Goal: Information Seeking & Learning: Learn about a topic

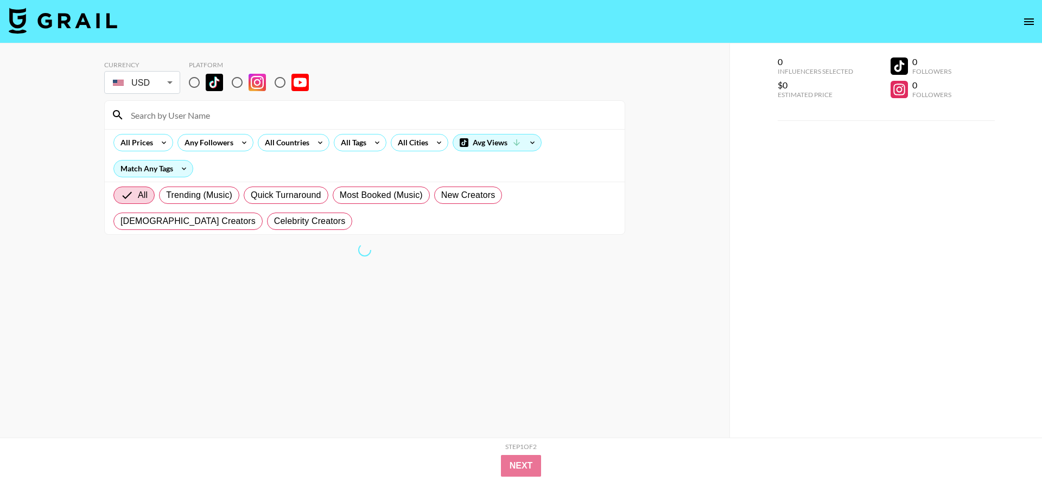
click at [199, 84] on input "radio" at bounding box center [194, 82] width 23 height 23
radio input "true"
click at [399, 122] on input at bounding box center [371, 114] width 494 height 17
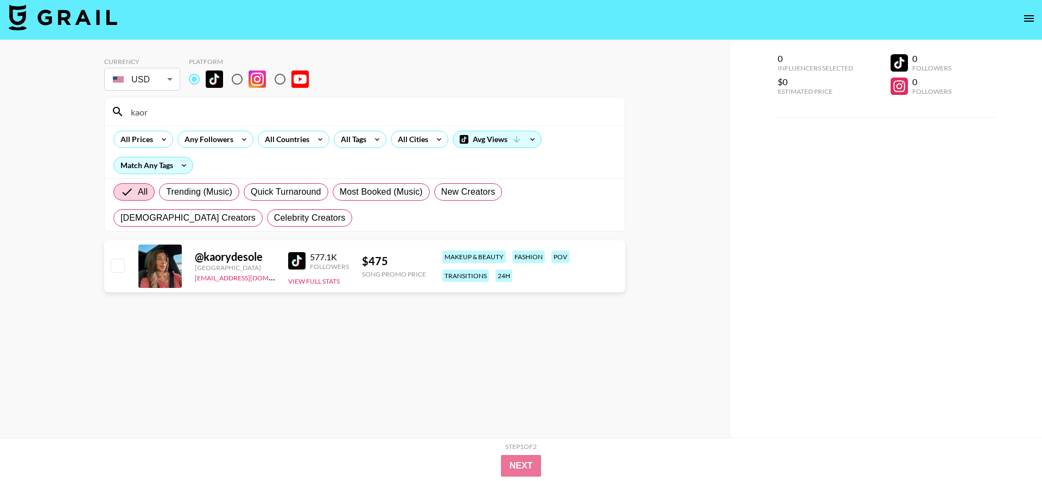
type input "kaory"
click at [436, 109] on input "kaory" at bounding box center [371, 111] width 494 height 17
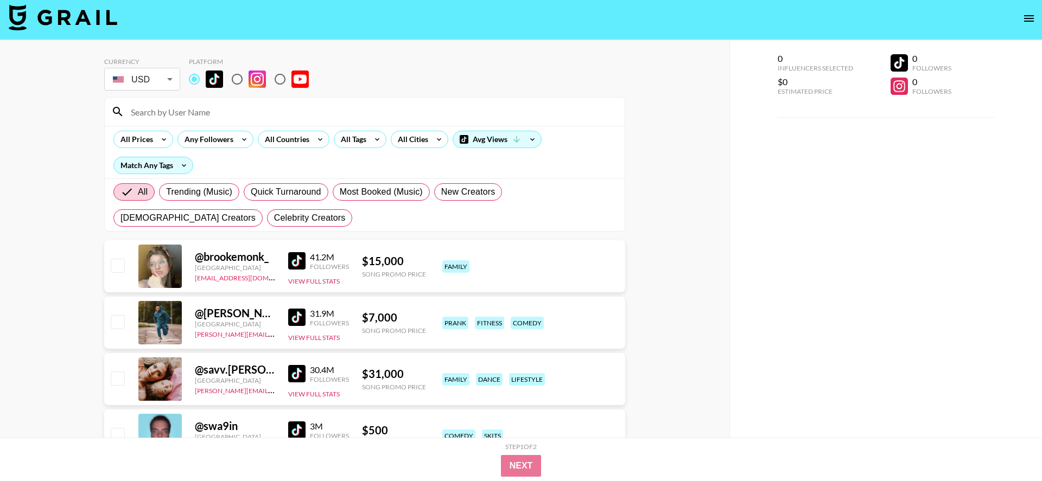
click at [371, 149] on div "All Prices Any Followers All Countries All Tags All Cities Avg Views Match Any …" at bounding box center [365, 152] width 520 height 53
click at [365, 138] on div "All Tags" at bounding box center [351, 139] width 34 height 16
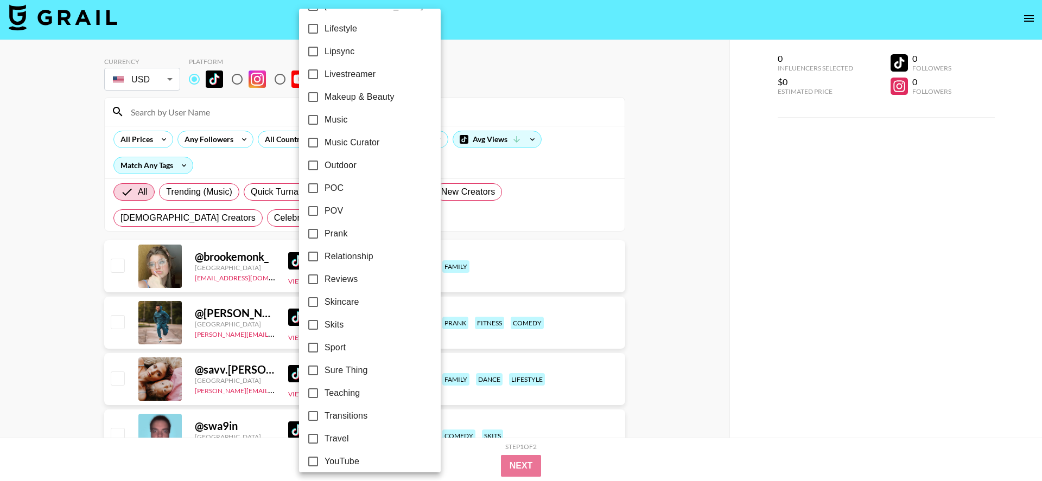
scroll to position [556, 0]
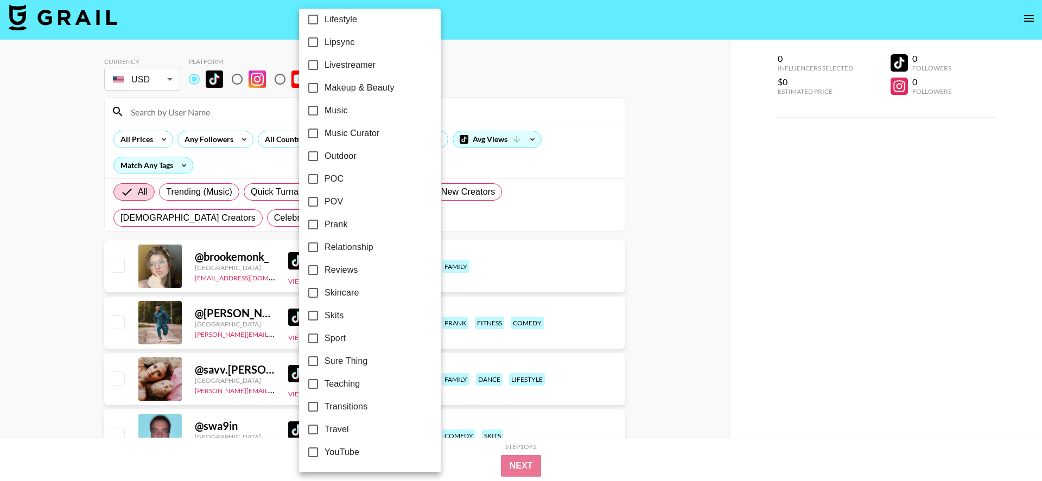
click at [316, 246] on input "Relationship" at bounding box center [313, 247] width 23 height 23
checkbox input "true"
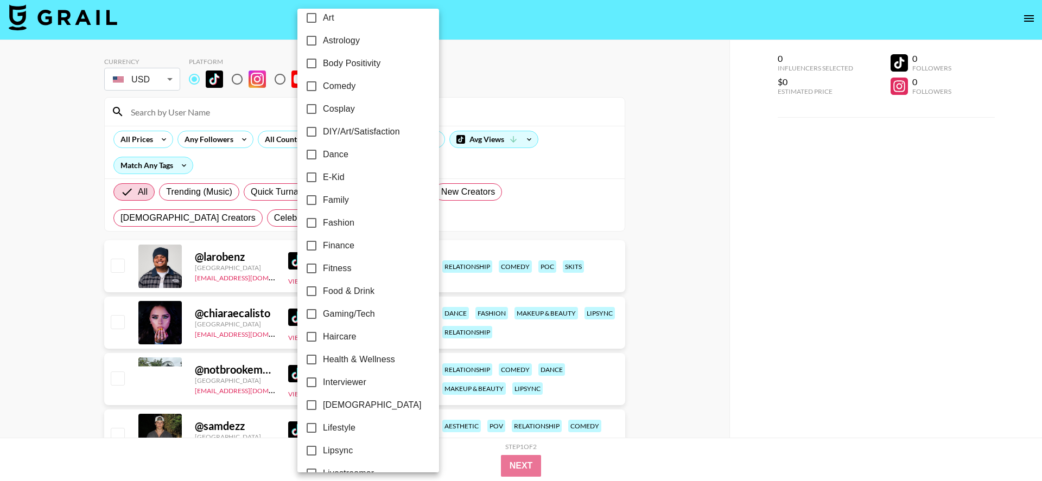
scroll to position [110, 0]
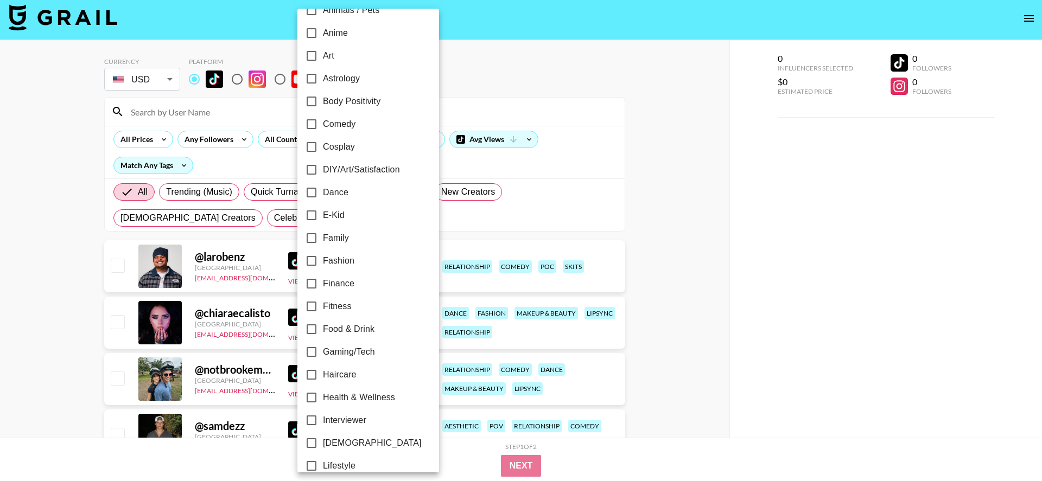
click at [307, 235] on input "Family" at bounding box center [311, 238] width 23 height 23
checkbox input "true"
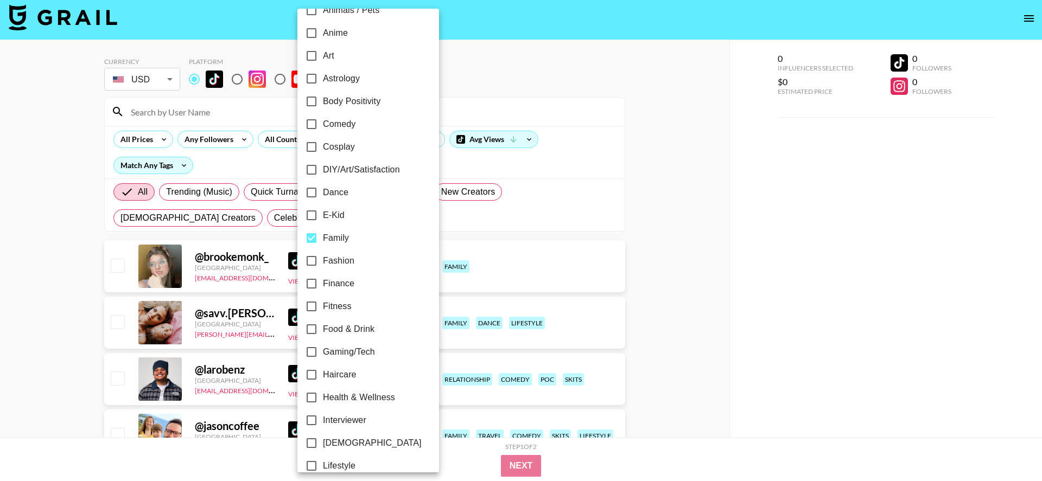
click at [100, 232] on div at bounding box center [521, 240] width 1042 height 481
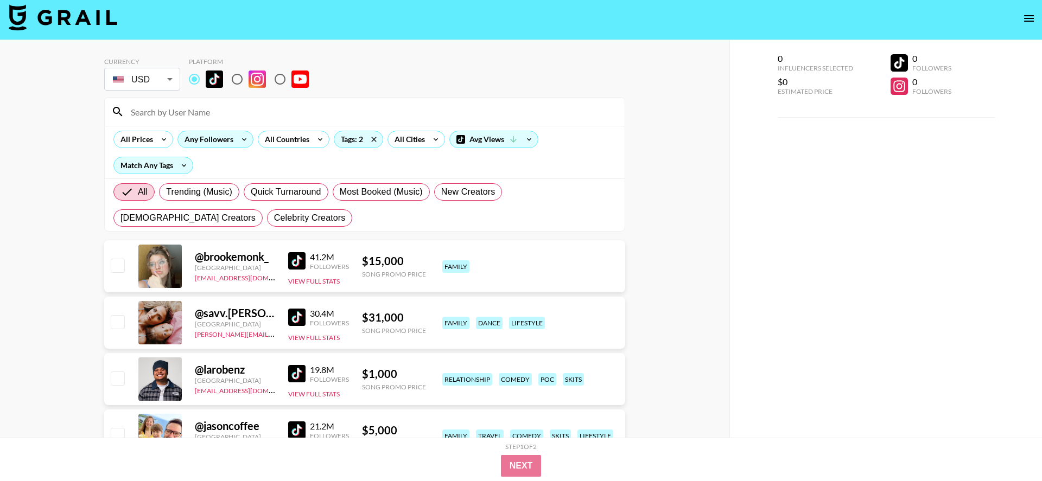
scroll to position [3, 0]
click at [213, 138] on div "Any Followers" at bounding box center [206, 140] width 57 height 16
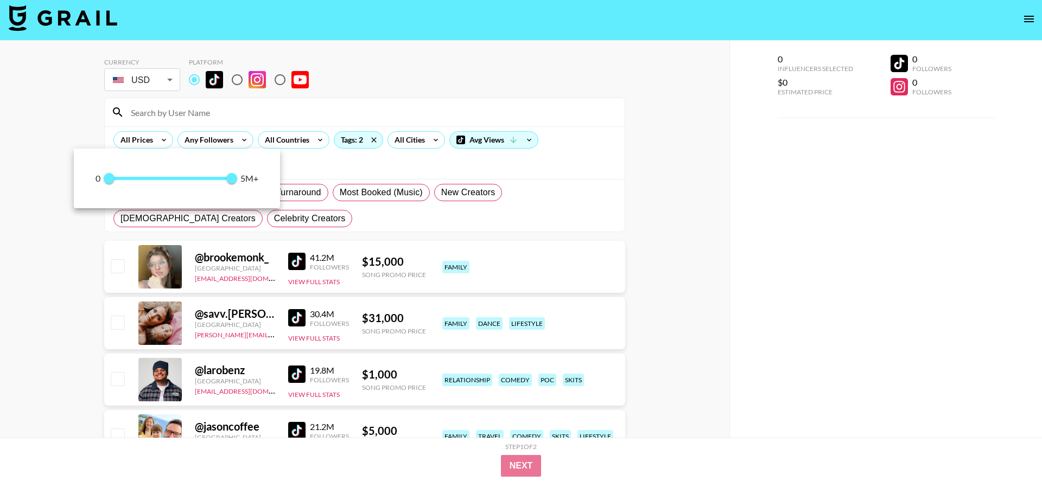
click at [374, 118] on div at bounding box center [521, 240] width 1042 height 481
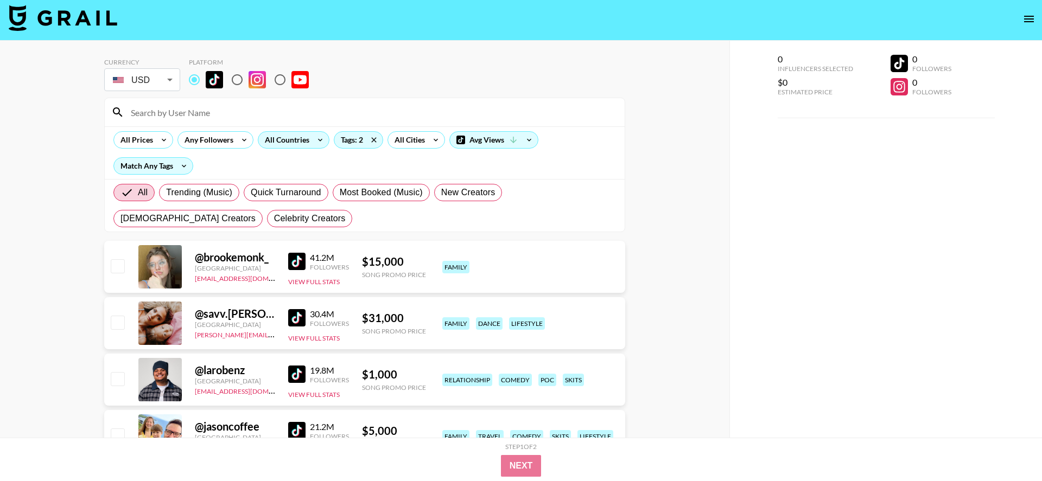
click at [282, 139] on div "All Countries" at bounding box center [284, 140] width 53 height 16
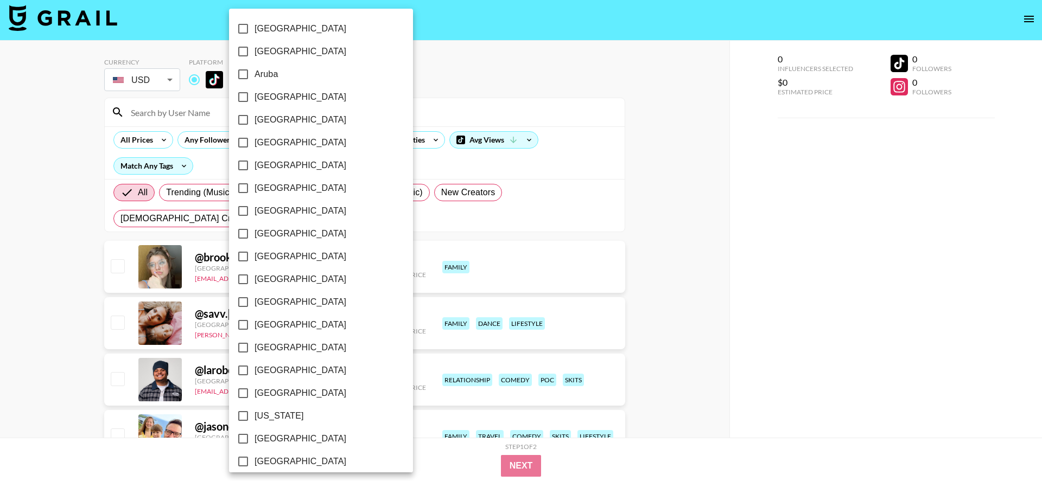
click at [244, 97] on input "[GEOGRAPHIC_DATA]" at bounding box center [243, 97] width 23 height 23
checkbox input "true"
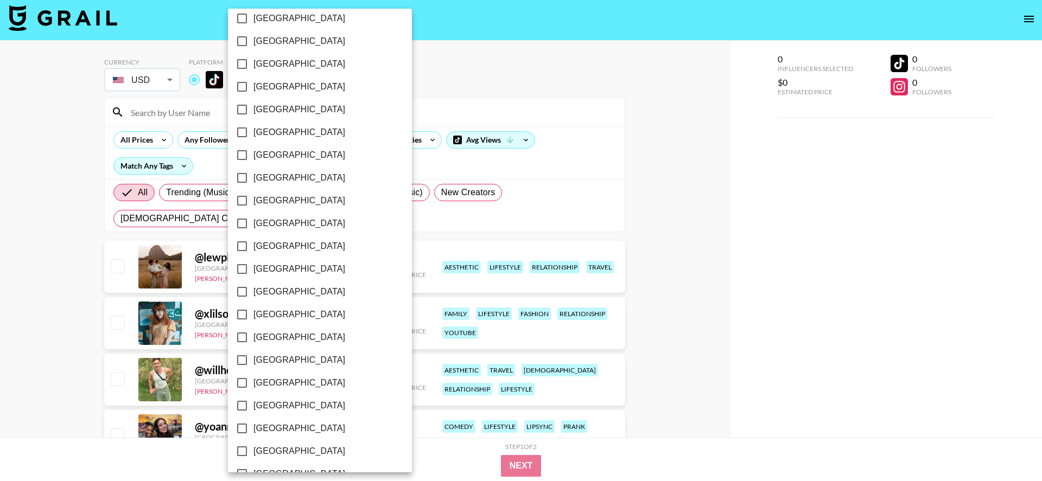
scroll to position [784, 0]
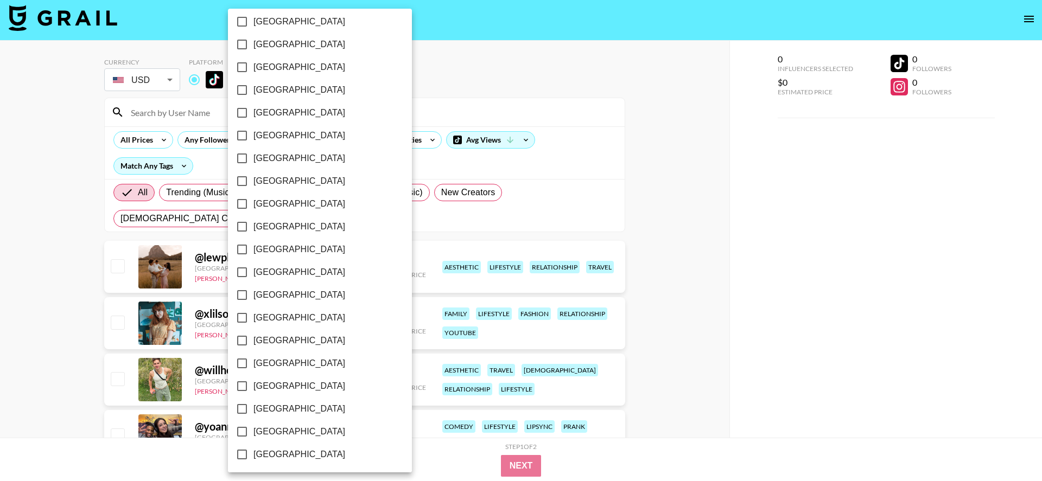
click at [242, 409] on input "[GEOGRAPHIC_DATA]" at bounding box center [242, 409] width 23 height 23
checkbox input "true"
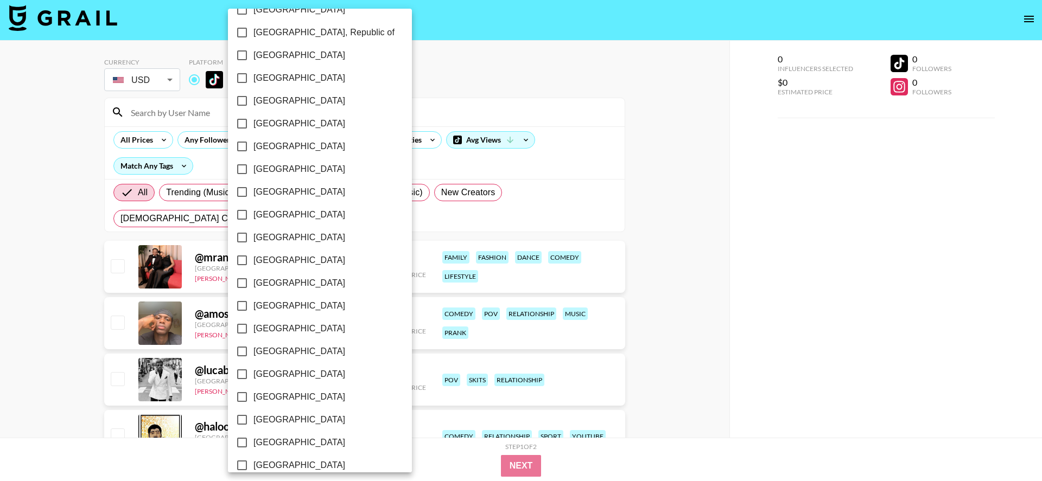
scroll to position [495, 0]
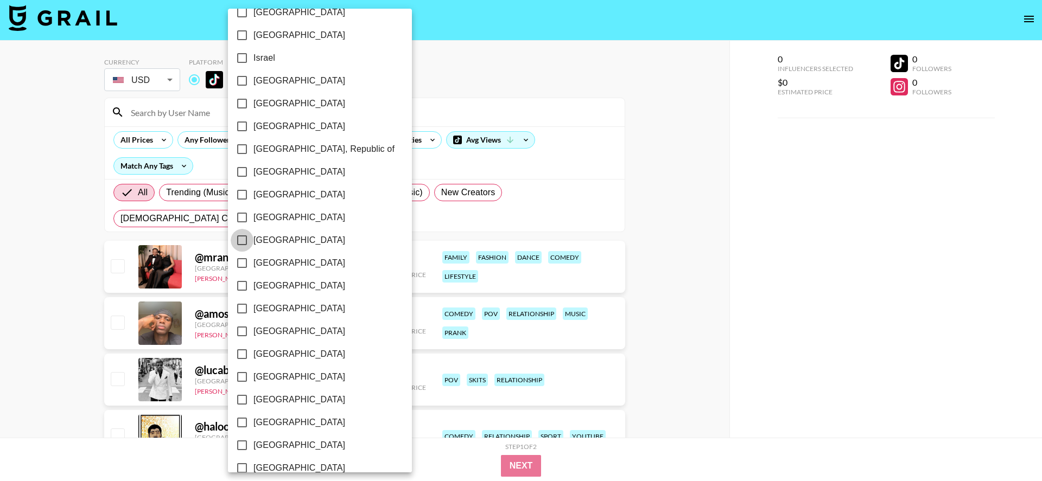
click at [244, 242] on input "[GEOGRAPHIC_DATA]" at bounding box center [242, 240] width 23 height 23
checkbox input "true"
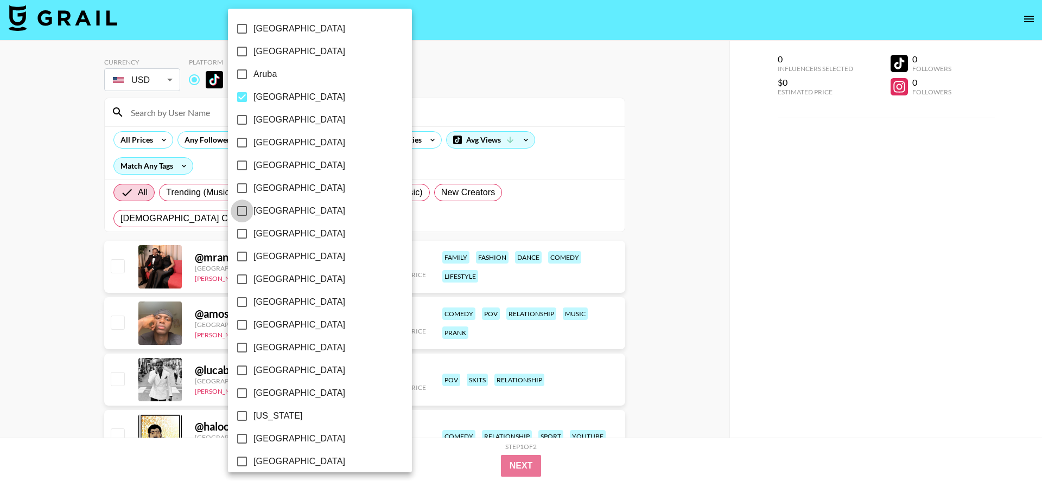
click at [241, 209] on input "[GEOGRAPHIC_DATA]" at bounding box center [242, 211] width 23 height 23
checkbox input "true"
click at [53, 284] on div at bounding box center [521, 240] width 1042 height 481
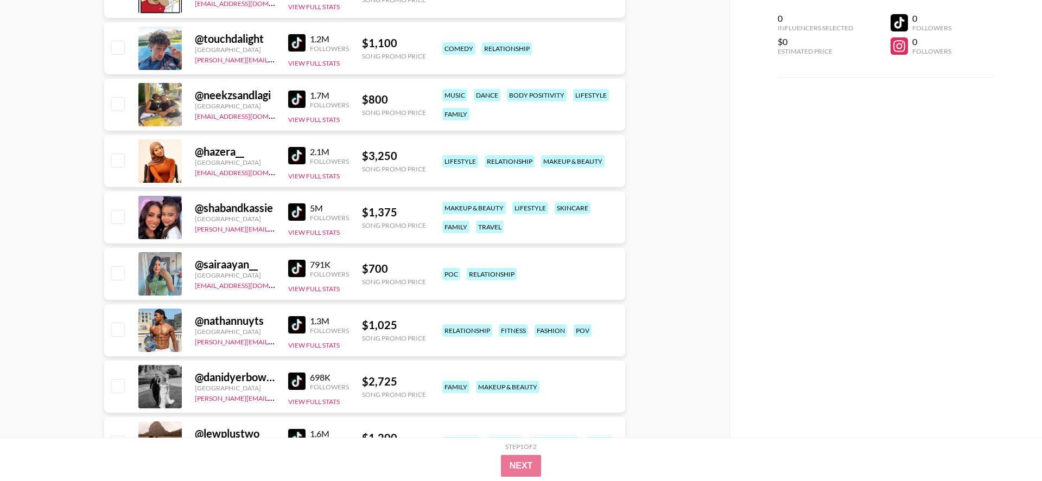
scroll to position [456, 0]
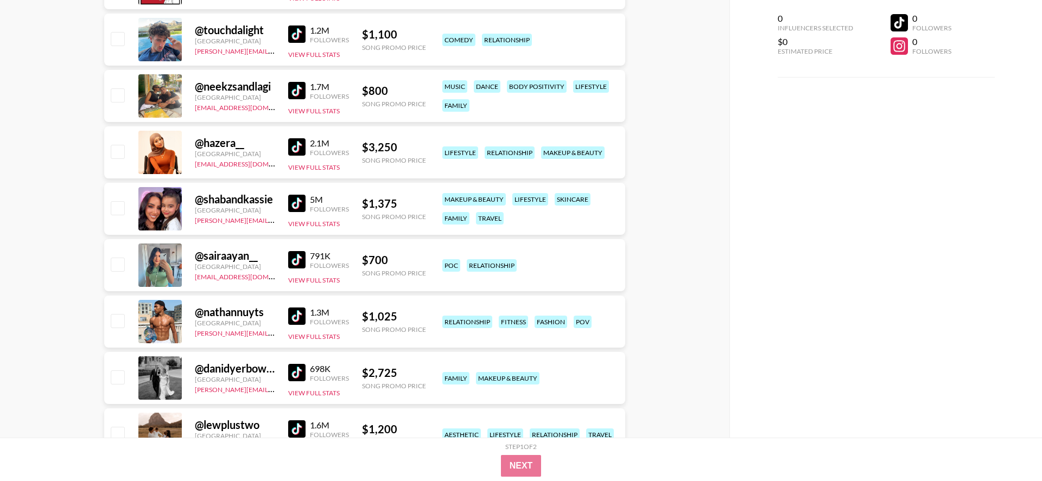
click at [295, 255] on img at bounding box center [296, 259] width 17 height 17
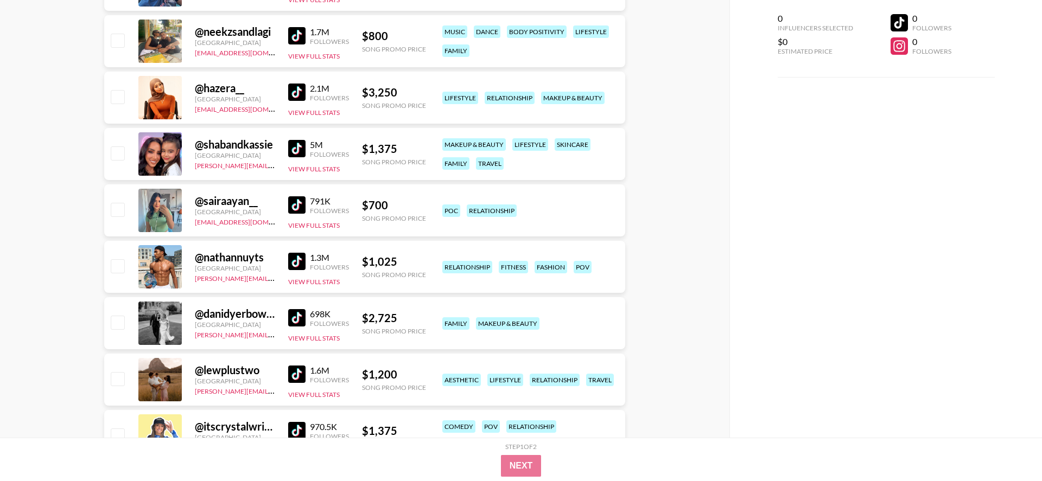
scroll to position [512, 0]
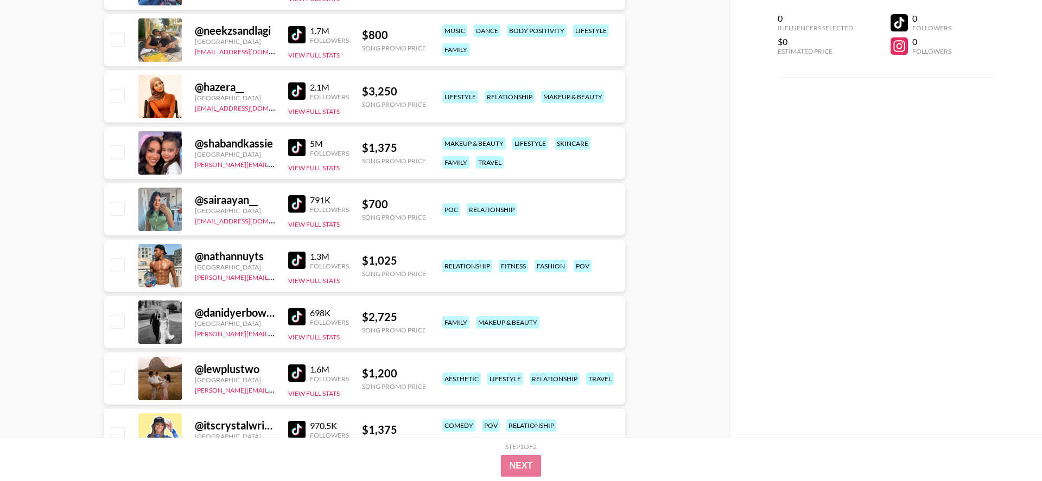
click at [304, 265] on img at bounding box center [296, 260] width 17 height 17
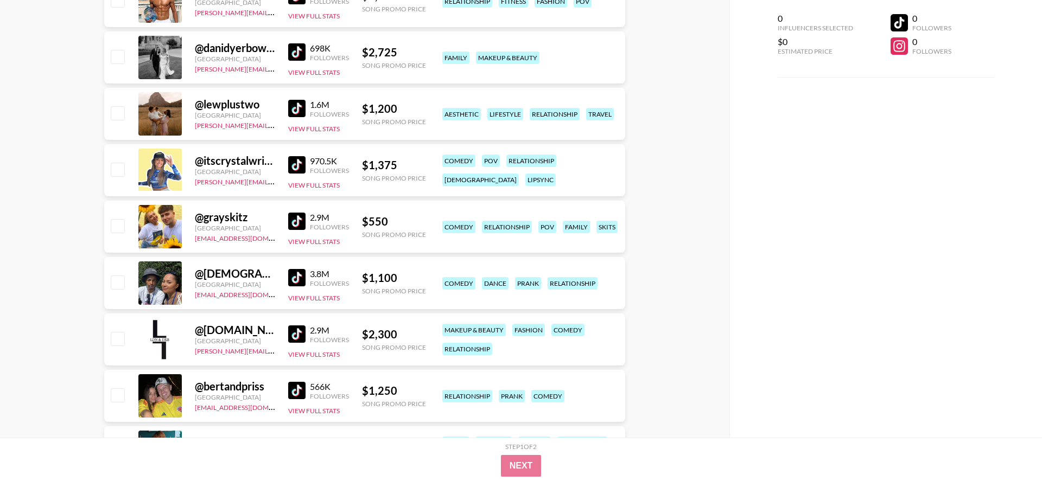
scroll to position [783, 0]
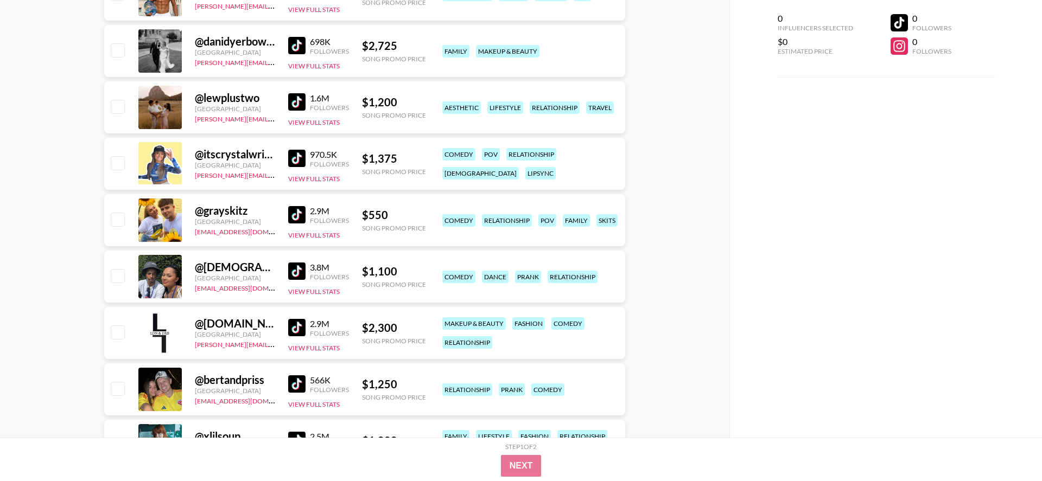
click at [305, 276] on img at bounding box center [296, 271] width 17 height 17
